Goal: Navigation & Orientation: Find specific page/section

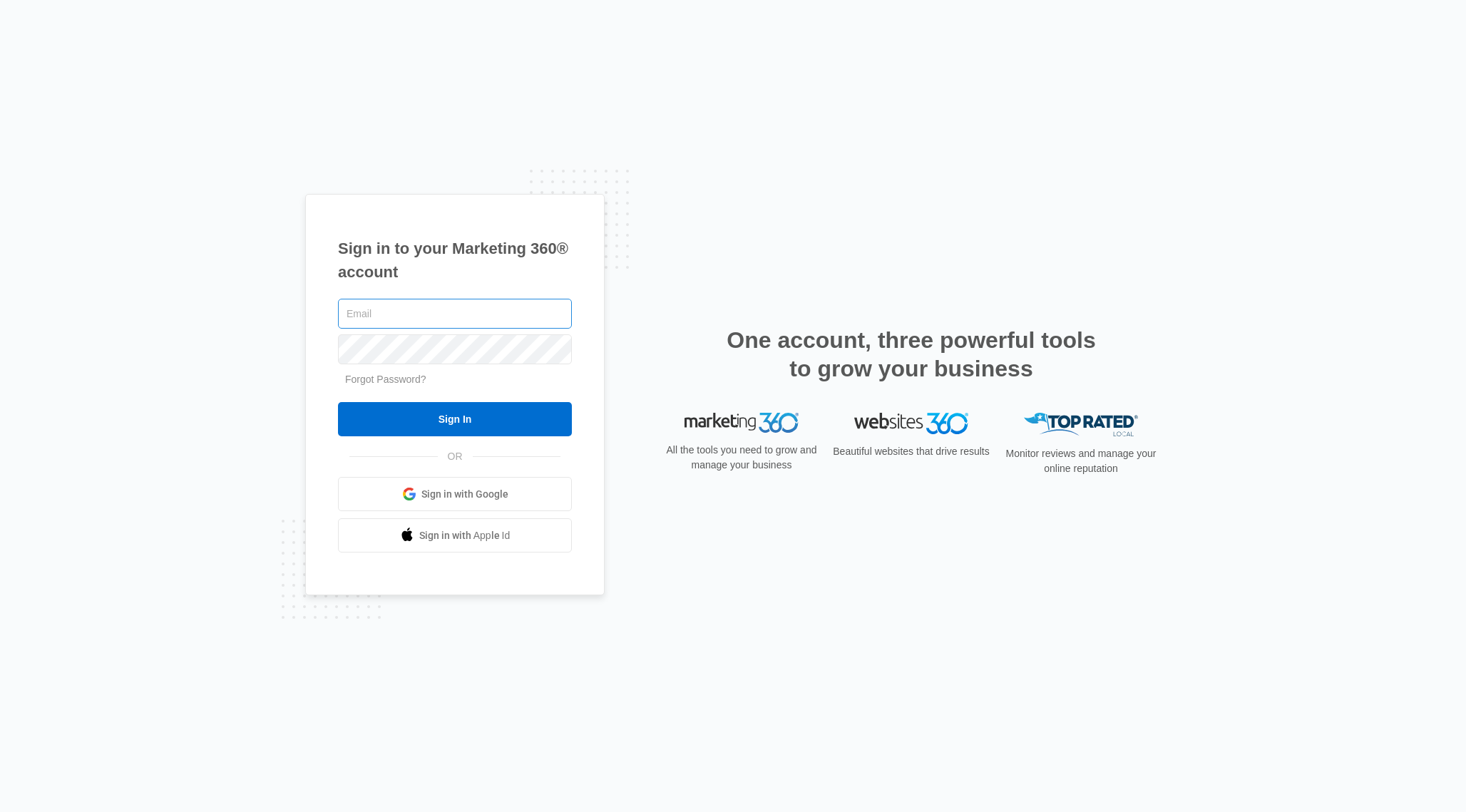
click at [548, 310] on input "text" at bounding box center [455, 313] width 234 height 30
type input "r"
type input "[EMAIL_ADDRESS][PERSON_NAME][DOMAIN_NAME]"
click at [338, 402] on input "Sign In" at bounding box center [455, 419] width 234 height 34
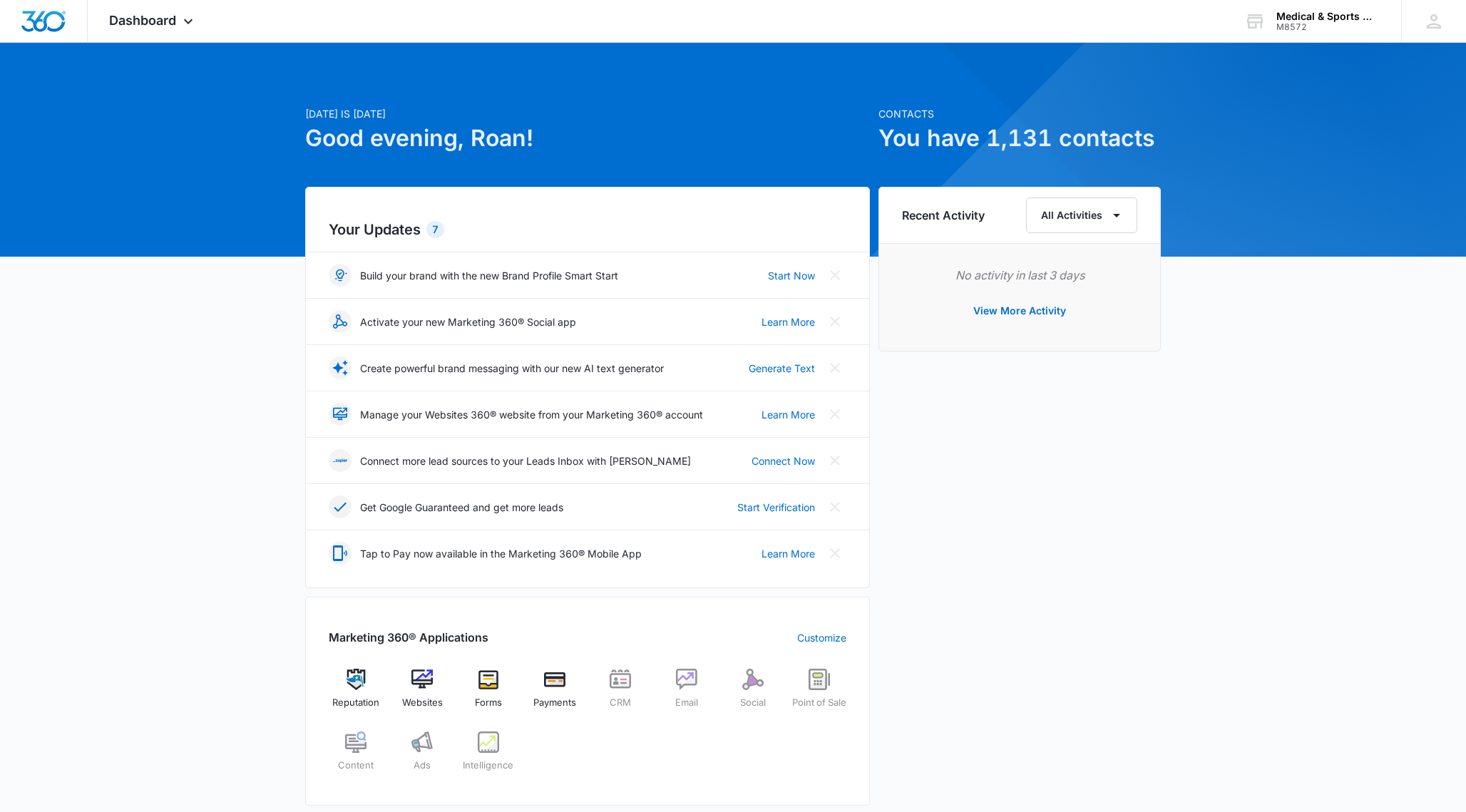
scroll to position [469, 0]
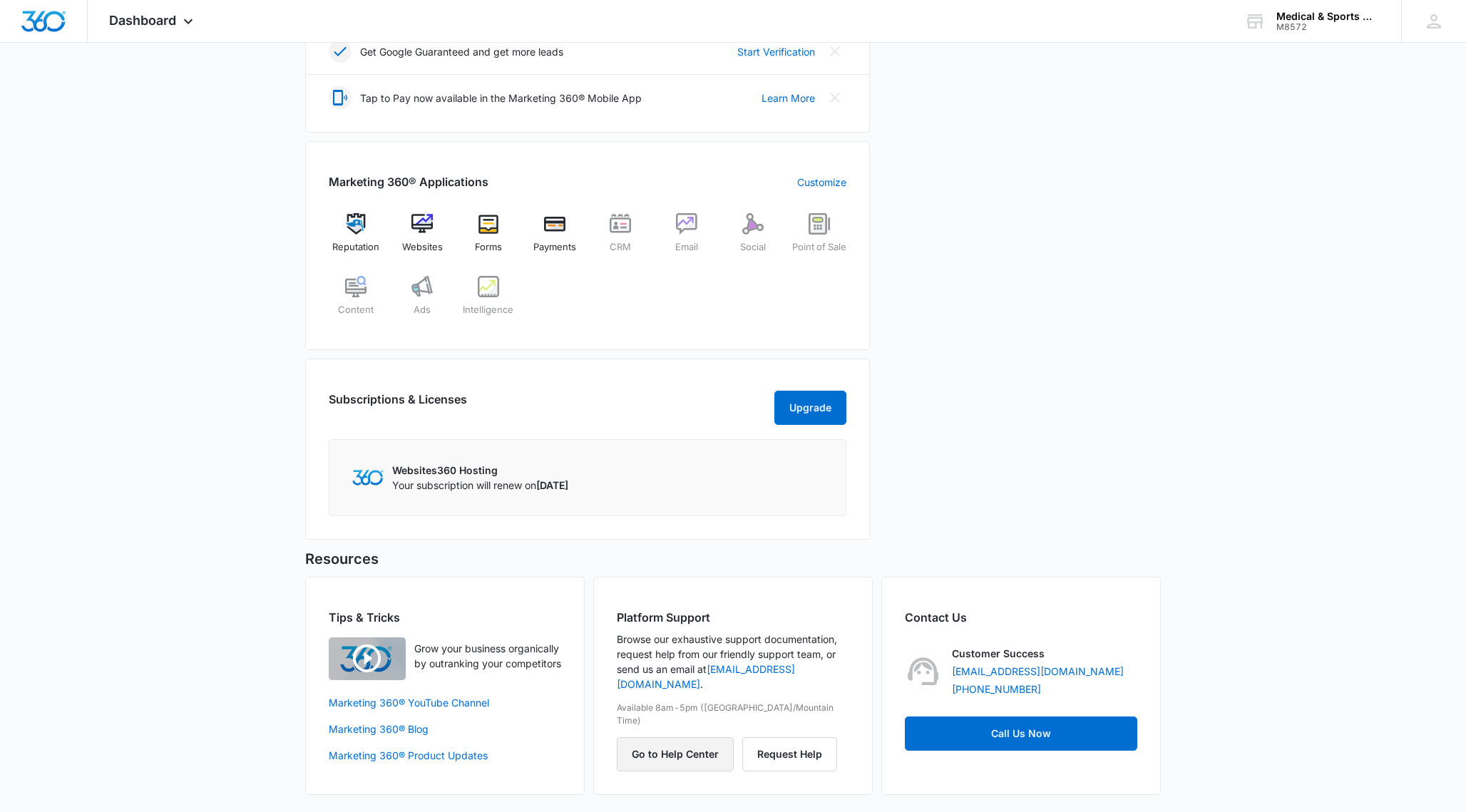
click at [681, 738] on button "Go to Help Center" at bounding box center [675, 755] width 117 height 34
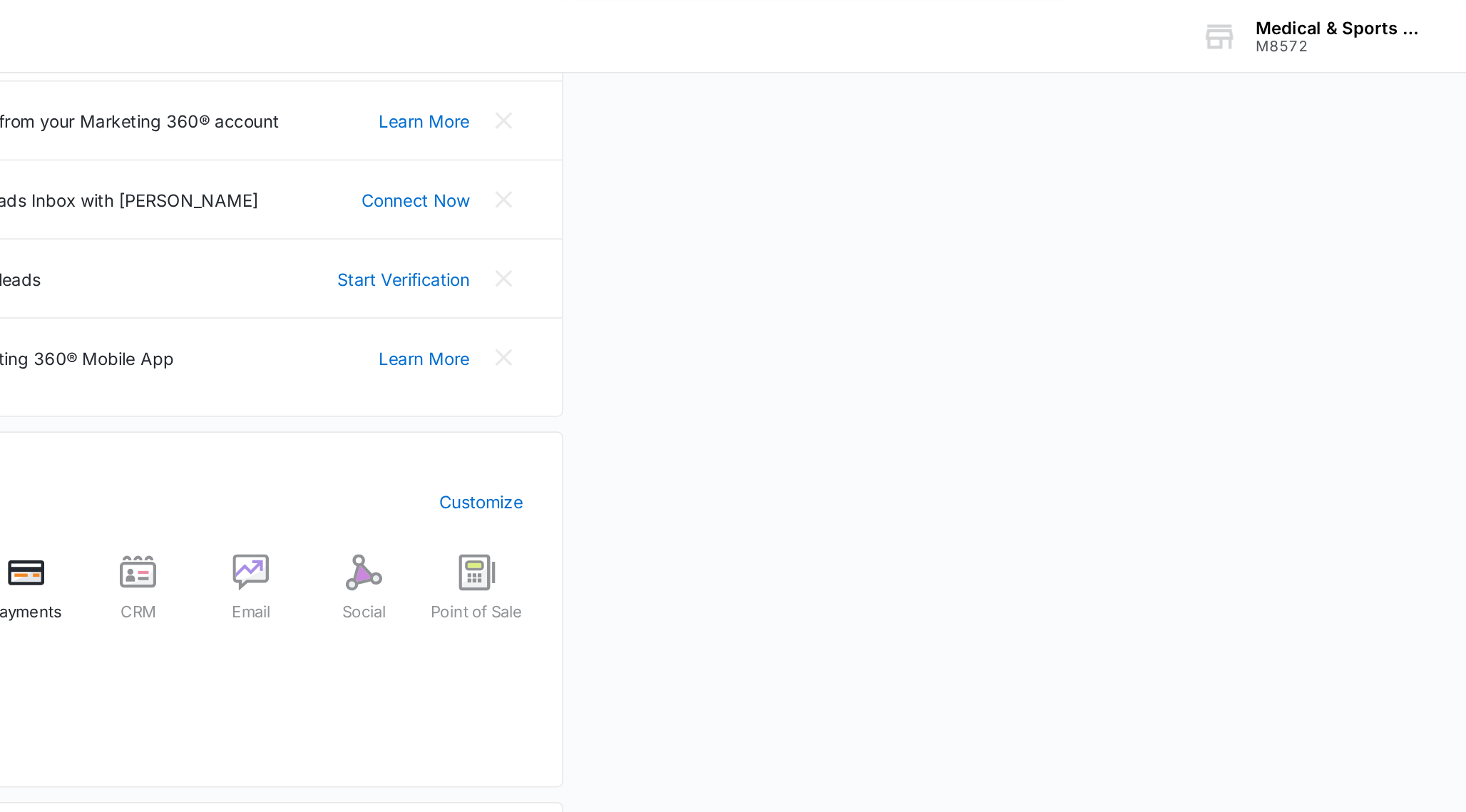
scroll to position [343, 0]
